Goal: Navigation & Orientation: Find specific page/section

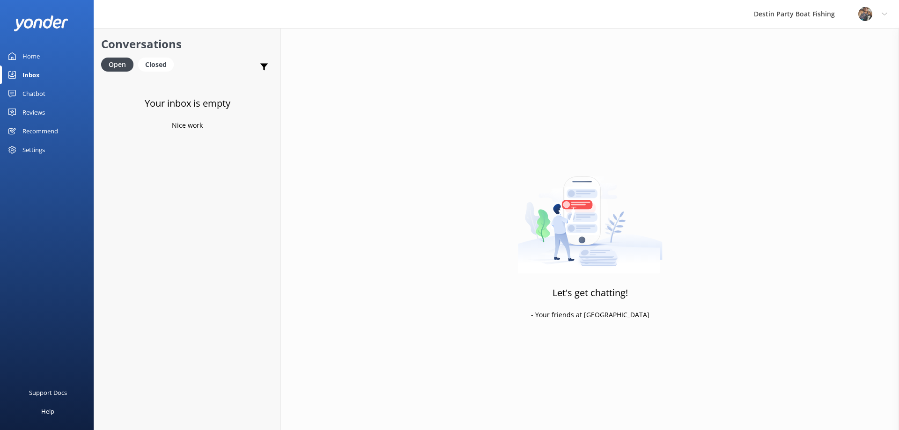
click at [29, 46] on div at bounding box center [47, 23] width 94 height 47
click at [33, 114] on div "Reviews" at bounding box center [33, 112] width 22 height 19
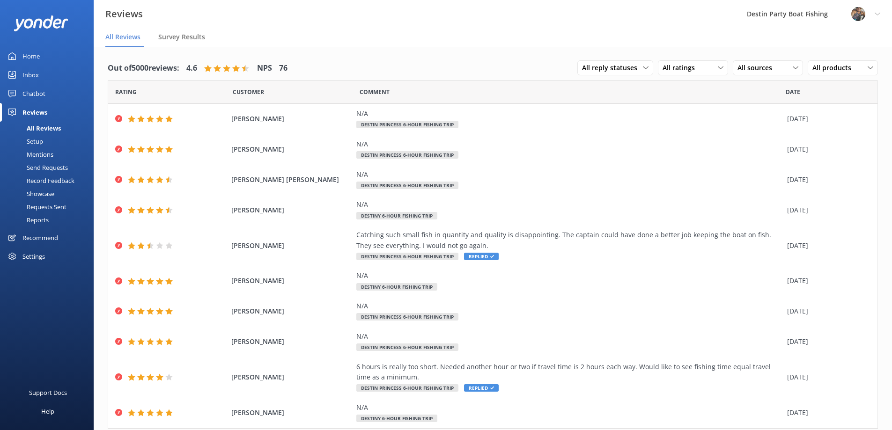
click at [27, 56] on div "Home" at bounding box center [30, 56] width 17 height 19
